Goal: Task Accomplishment & Management: Manage account settings

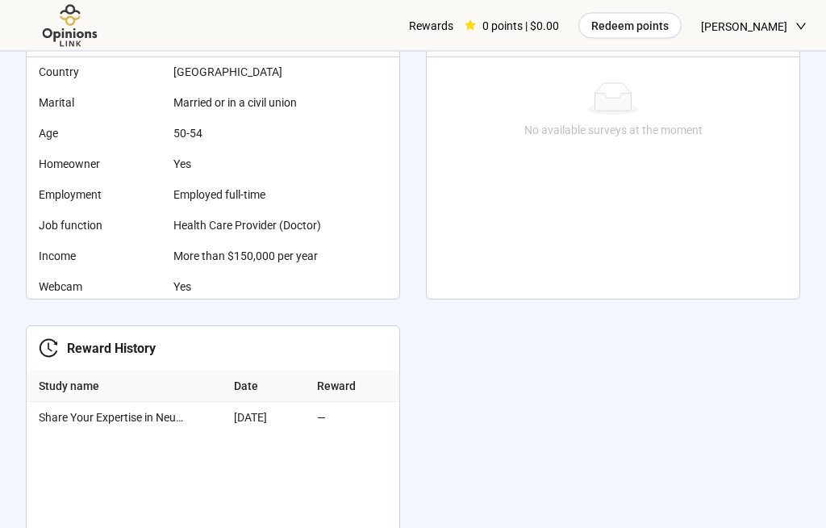
scroll to position [651, 0]
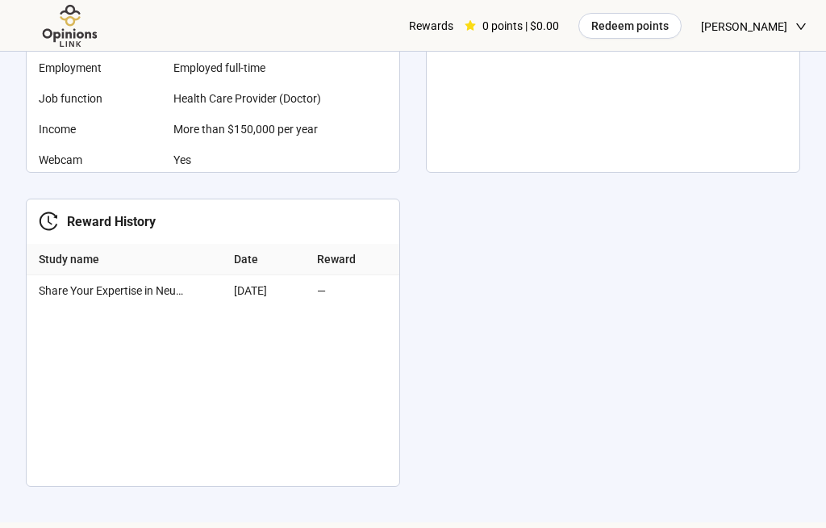
click at [276, 290] on div "[DATE]" at bounding box center [269, 291] width 70 height 18
click at [335, 292] on div "—" at bounding box center [355, 291] width 76 height 18
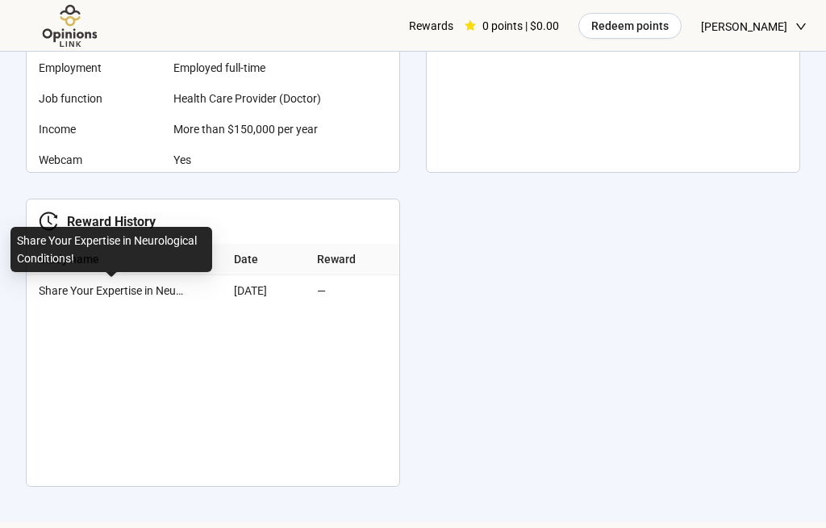
click at [646, 278] on div "Hey [PERSON_NAME], get started by completing your personal information This hel…" at bounding box center [413, 138] width 826 height 749
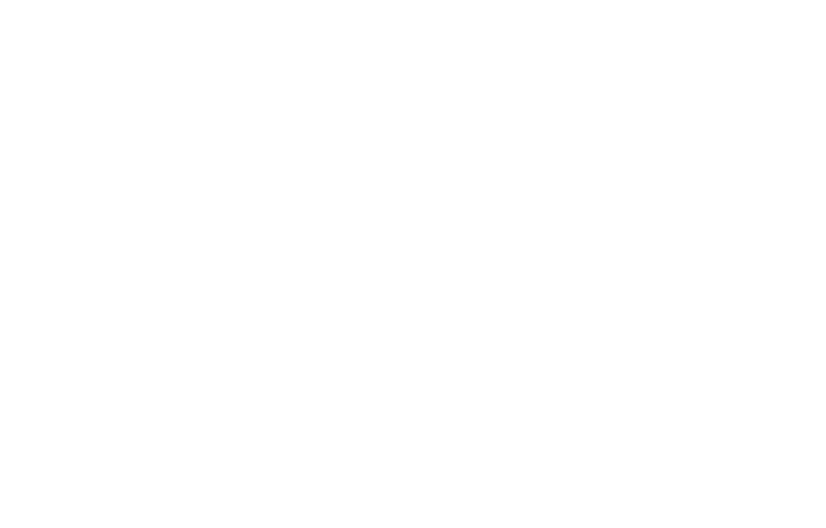
scroll to position [0, 0]
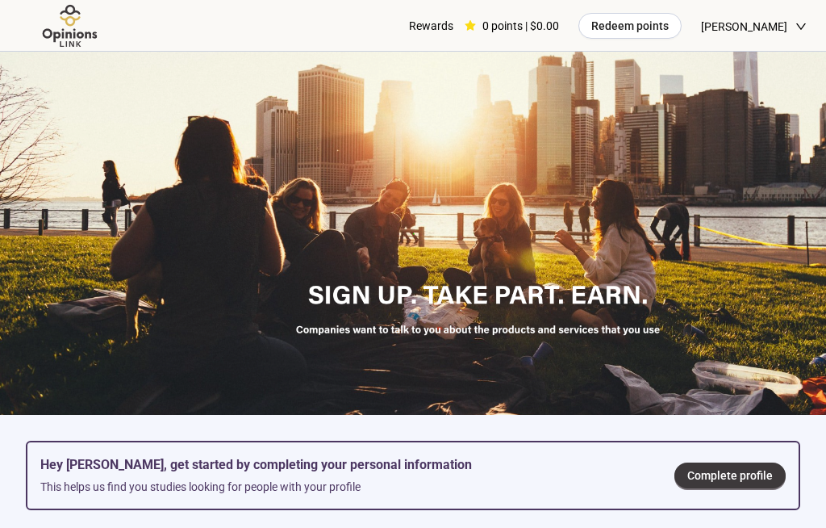
click at [443, 26] on div "Rewards" at bounding box center [431, 26] width 44 height 52
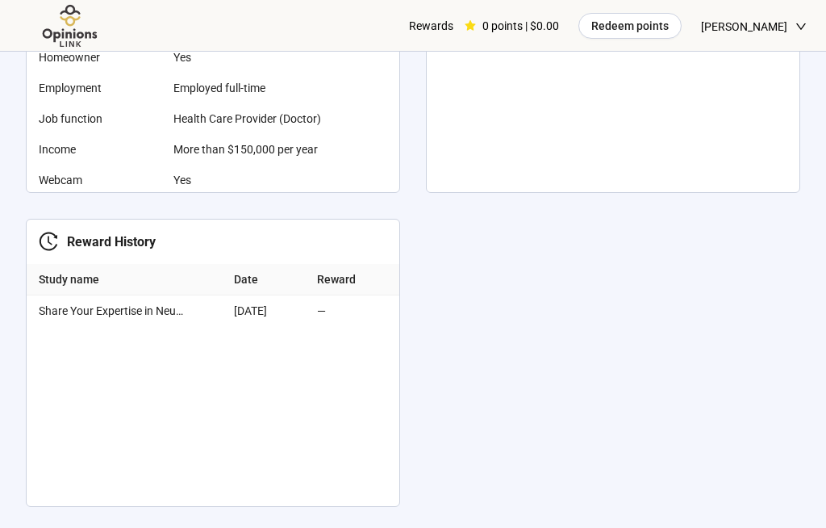
scroll to position [693, 0]
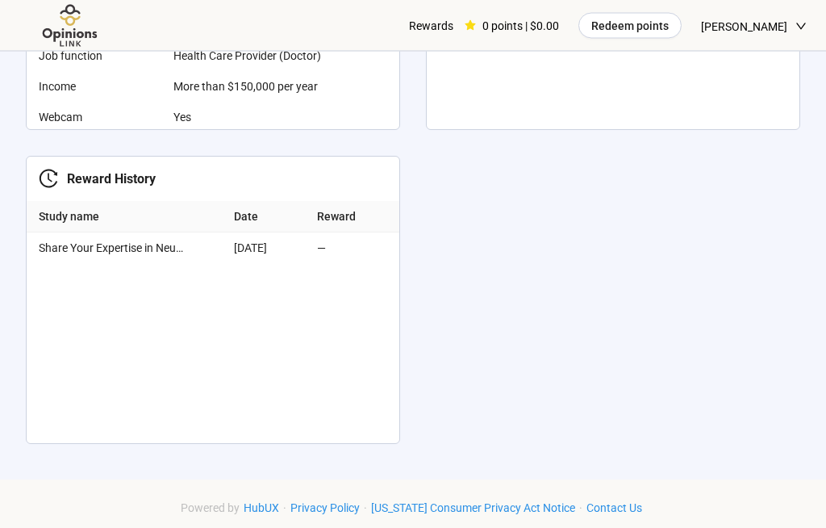
click at [317, 256] on td "—" at bounding box center [355, 248] width 89 height 31
click at [253, 253] on div "[DATE]" at bounding box center [269, 249] width 70 height 18
click at [148, 252] on span "Share Your Expertise in Neurological Conditions!" at bounding box center [111, 249] width 145 height 18
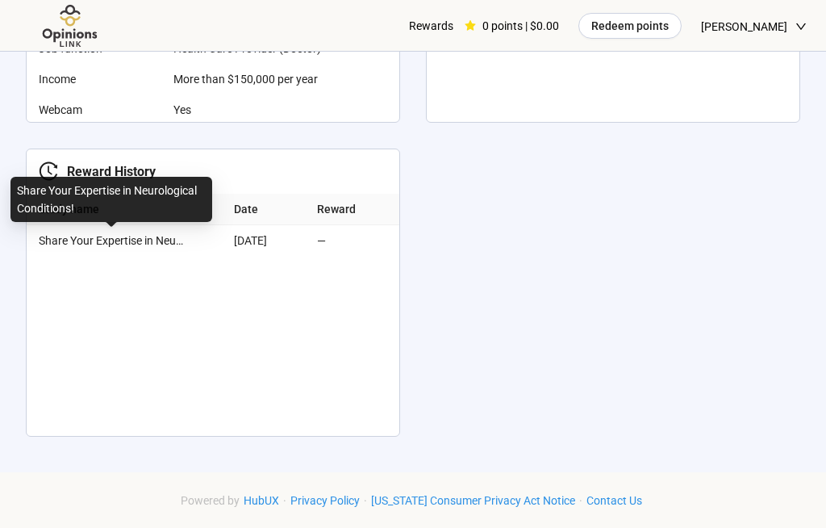
scroll to position [701, 0]
click at [337, 238] on div "—" at bounding box center [355, 241] width 76 height 18
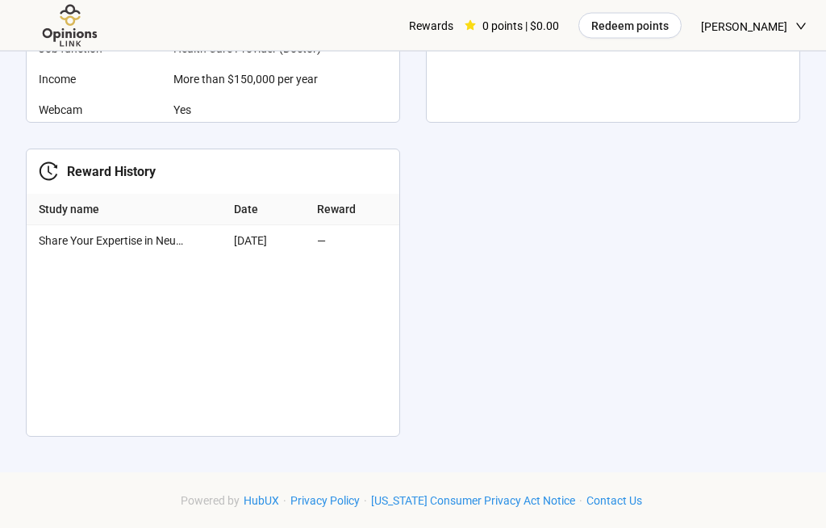
scroll to position [701, 0]
click at [333, 245] on div "—" at bounding box center [355, 241] width 76 height 18
click at [162, 250] on td "Share Your Expertise in Neurological Conditions!" at bounding box center [127, 240] width 201 height 31
click at [109, 169] on div "Reward History" at bounding box center [107, 171] width 98 height 20
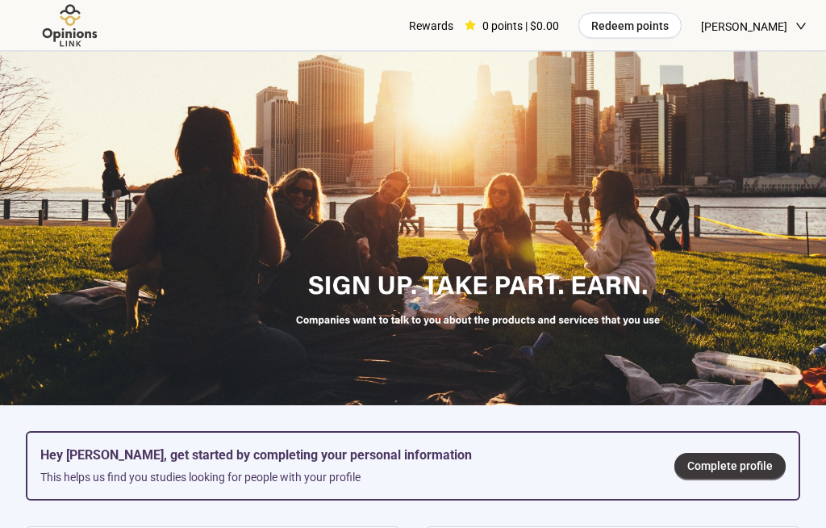
scroll to position [0, 0]
